Goal: Information Seeking & Learning: Stay updated

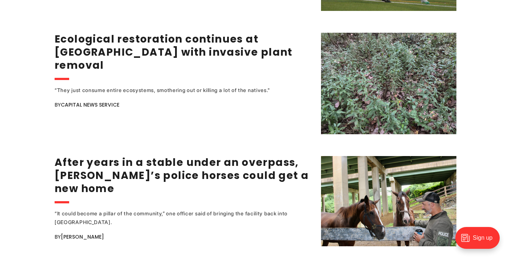
scroll to position [1356, 0]
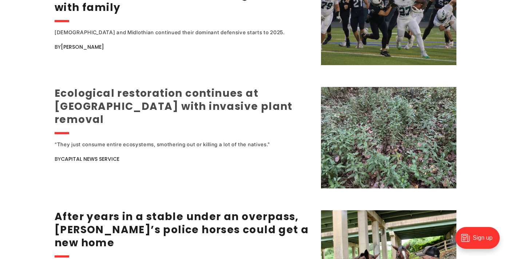
click at [206, 86] on link "Ecological restoration continues at [GEOGRAPHIC_DATA] with invasive plant remov…" at bounding box center [174, 106] width 238 height 40
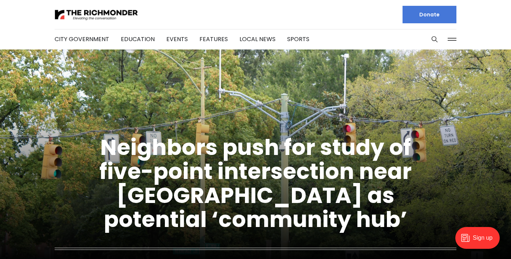
scroll to position [0, 0]
click at [249, 39] on link "Local News" at bounding box center [258, 39] width 36 height 8
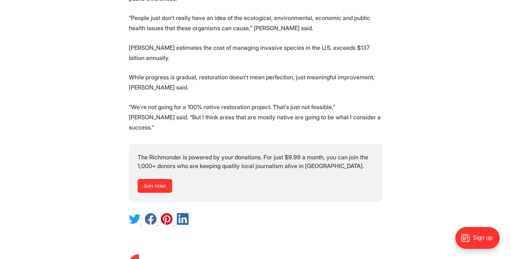
scroll to position [1330, 0]
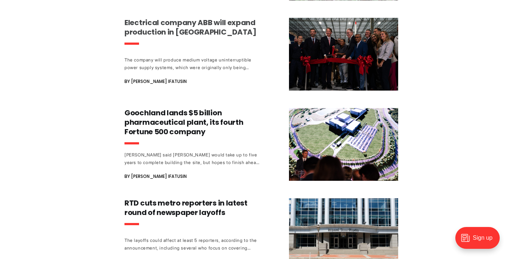
scroll to position [620, 0]
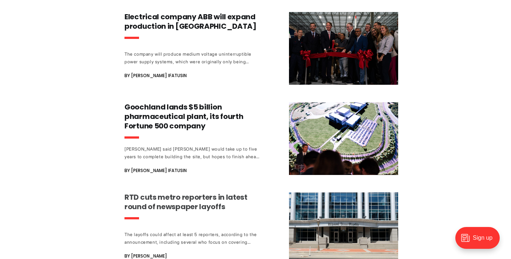
click at [174, 193] on h3 "RTD cuts metro reporters in latest round of newspaper layoffs" at bounding box center [193, 202] width 136 height 19
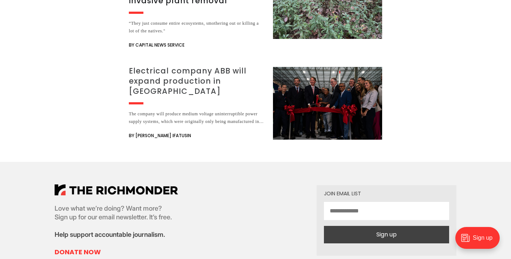
scroll to position [1218, 0]
